Goal: Transaction & Acquisition: Purchase product/service

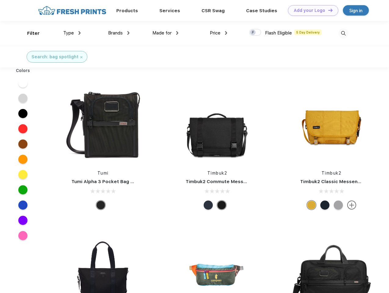
click at [311, 10] on link "Add your Logo Design Tool" at bounding box center [313, 10] width 50 height 11
click at [0, 0] on div "Design Tool" at bounding box center [0, 0] width 0 height 0
click at [328, 10] on link "Add your Logo Design Tool" at bounding box center [313, 10] width 50 height 11
click at [29, 33] on div "Filter" at bounding box center [33, 33] width 13 height 7
click at [72, 33] on span "Type" at bounding box center [68, 32] width 11 height 5
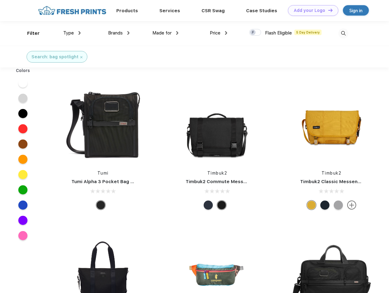
click at [119, 33] on span "Brands" at bounding box center [115, 32] width 15 height 5
click at [165, 33] on span "Made for" at bounding box center [161, 32] width 19 height 5
click at [219, 33] on span "Price" at bounding box center [215, 32] width 11 height 5
click at [255, 33] on div at bounding box center [255, 32] width 12 height 7
click at [253, 33] on input "checkbox" at bounding box center [251, 31] width 4 height 4
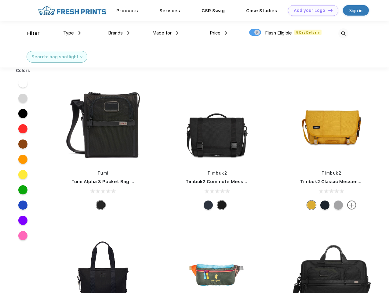
click at [343, 33] on img at bounding box center [343, 33] width 10 height 10
